Goal: Navigation & Orientation: Find specific page/section

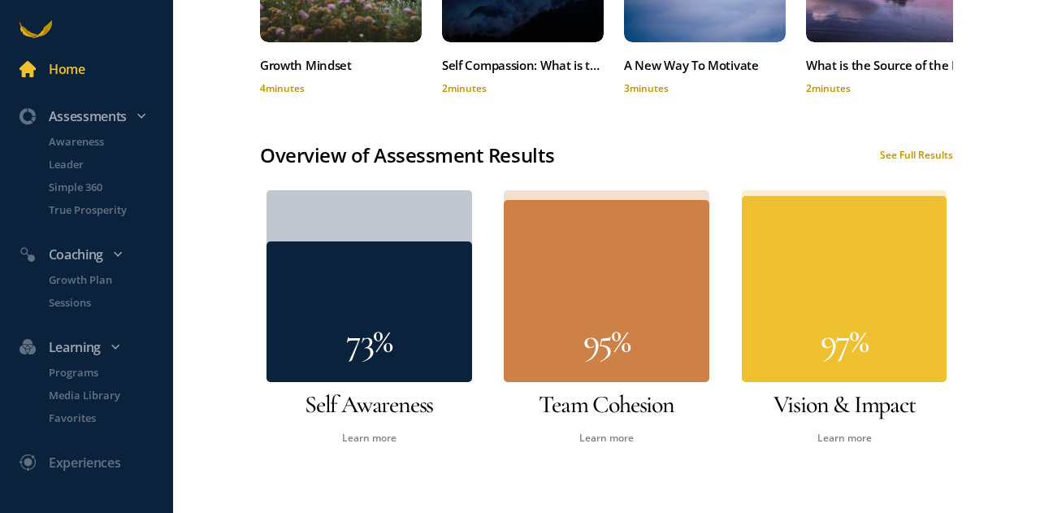
scroll to position [836, 0]
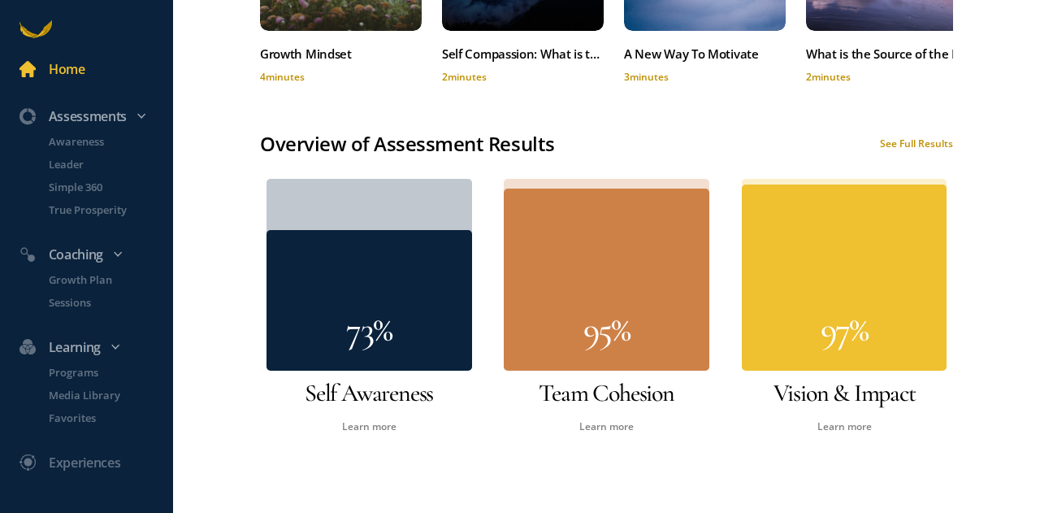
click at [896, 141] on div "See Full Results" at bounding box center [916, 144] width 73 height 14
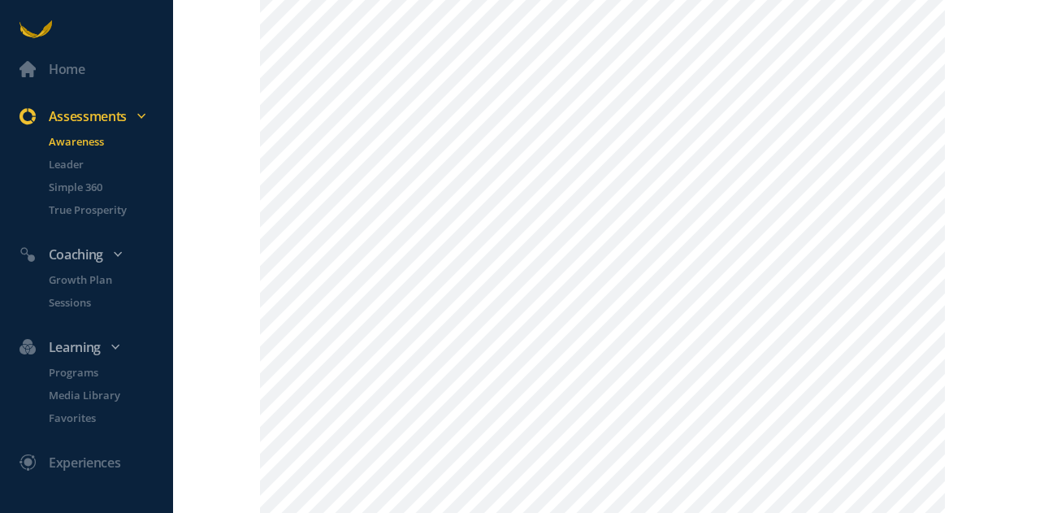
scroll to position [711, 0]
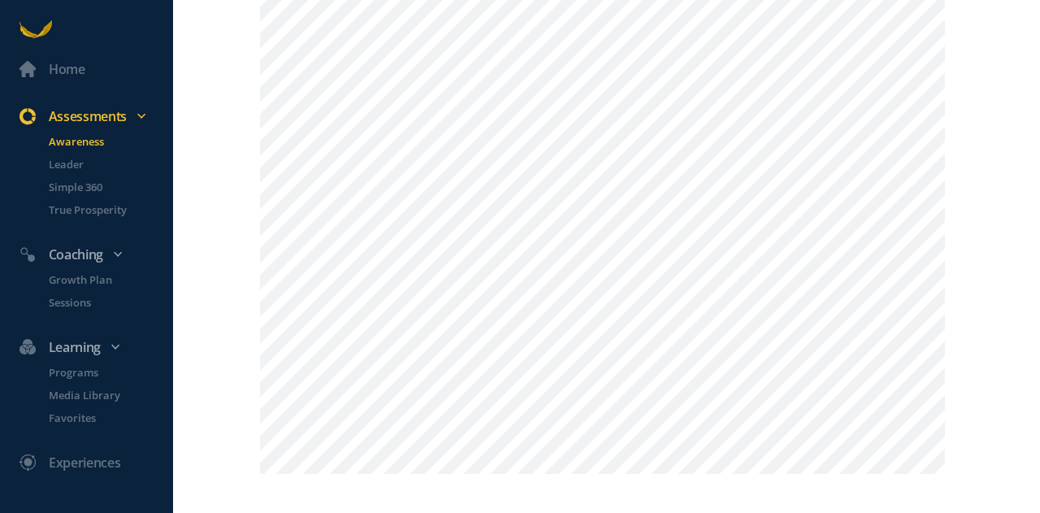
scroll to position [1637, 0]
click at [954, 401] on div "Home Assessments Awareness Leader Simple 360 True Prosperity Coaching Growth Pl…" at bounding box center [520, 256] width 1040 height 513
click at [78, 171] on p "Leader" at bounding box center [109, 164] width 121 height 16
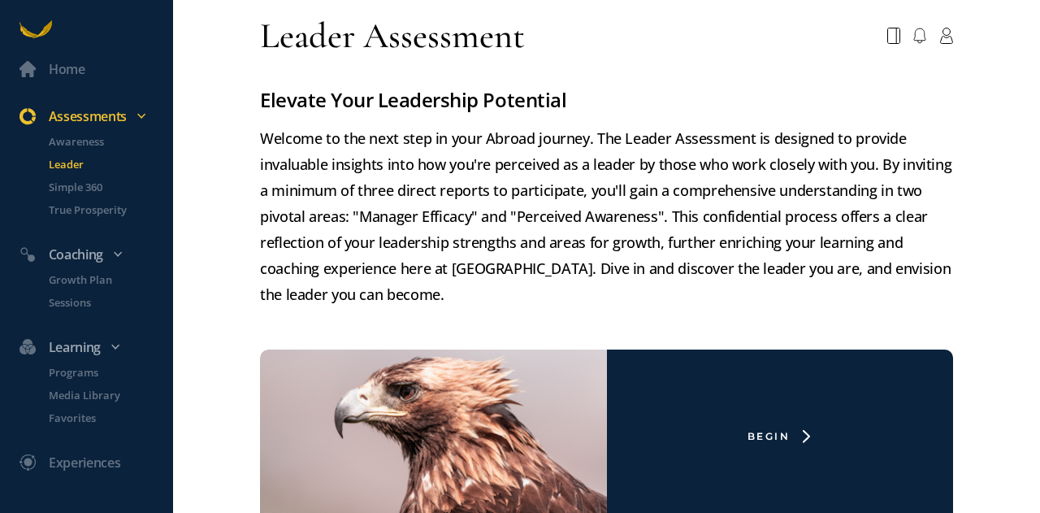
click at [206, 181] on div "Home Assessments Awareness Leader Simple 360 True Prosperity Coaching Growth Pl…" at bounding box center [520, 256] width 1040 height 513
click at [57, 193] on p "Simple 360" at bounding box center [109, 187] width 121 height 16
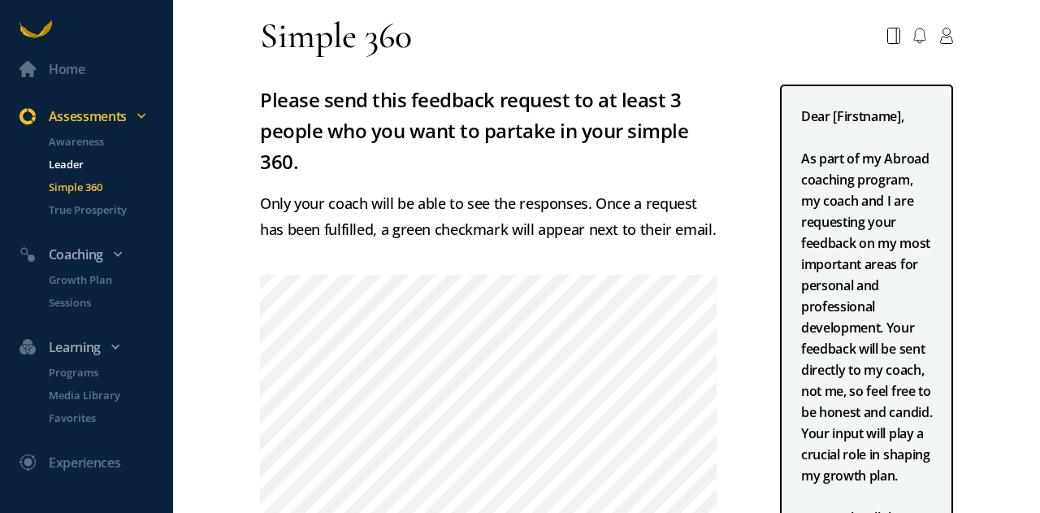
click at [59, 168] on p "Leader" at bounding box center [109, 164] width 121 height 16
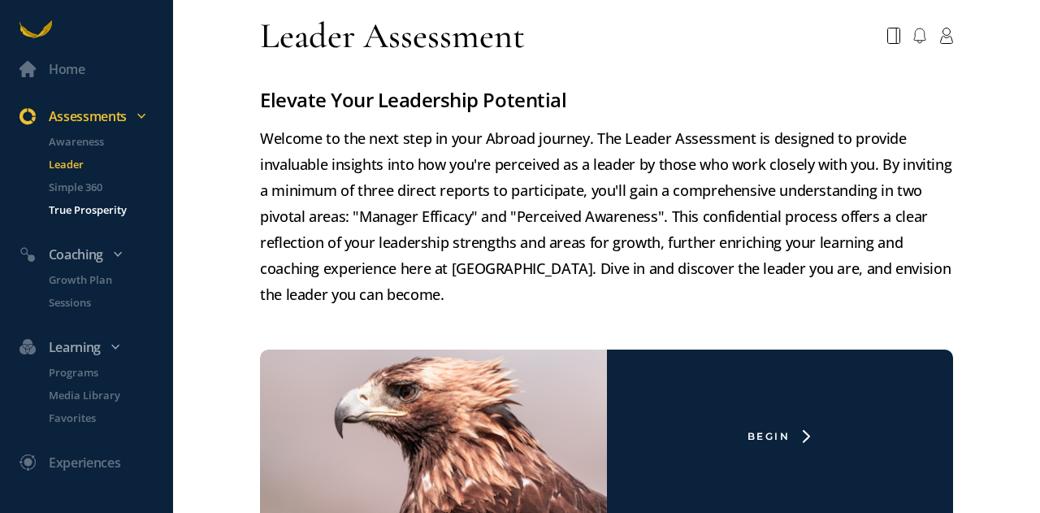
click at [62, 214] on p "True Prosperity" at bounding box center [109, 210] width 121 height 16
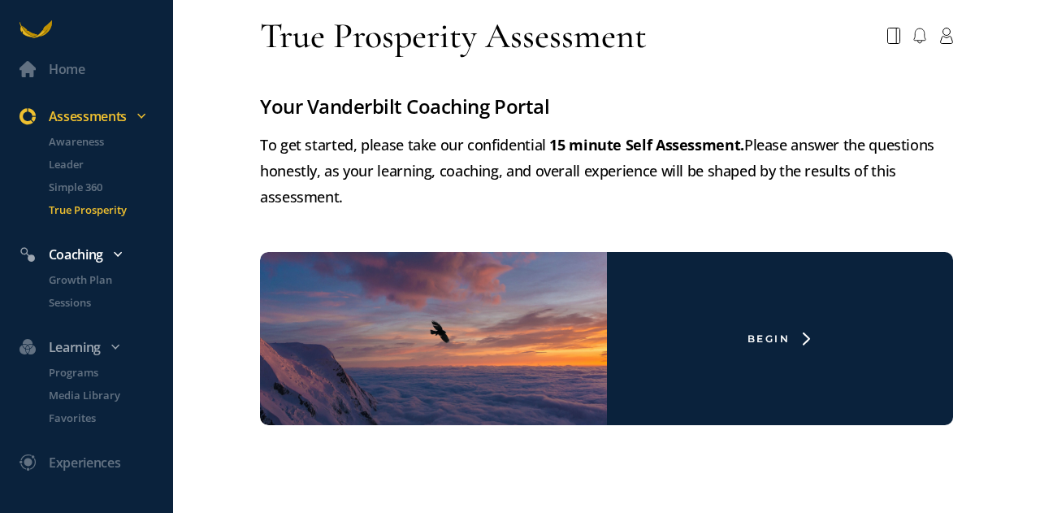
click at [65, 258] on div "Coaching" at bounding box center [95, 254] width 170 height 21
click at [60, 279] on p "Growth Plan" at bounding box center [109, 280] width 121 height 16
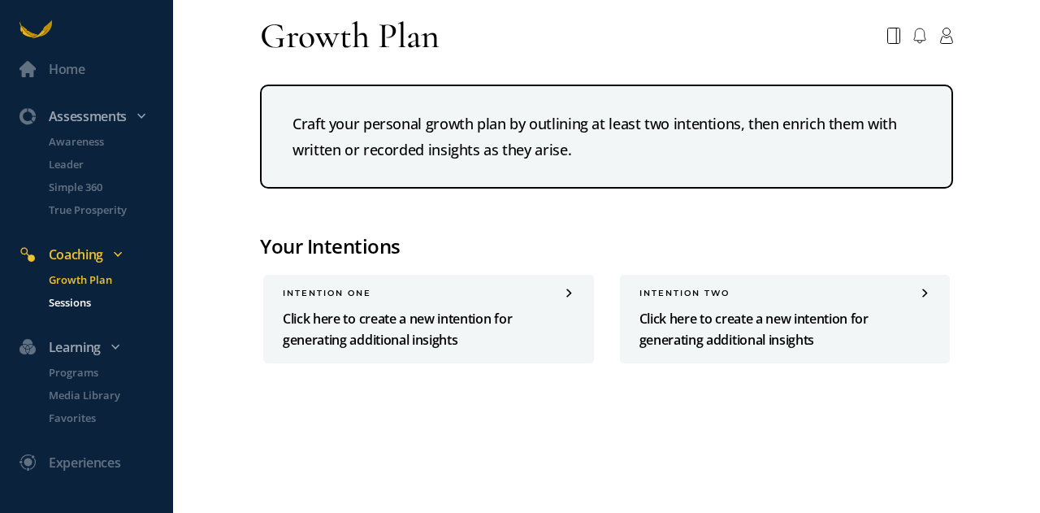
click at [57, 305] on p "Sessions" at bounding box center [109, 302] width 121 height 16
